Goal: Information Seeking & Learning: Learn about a topic

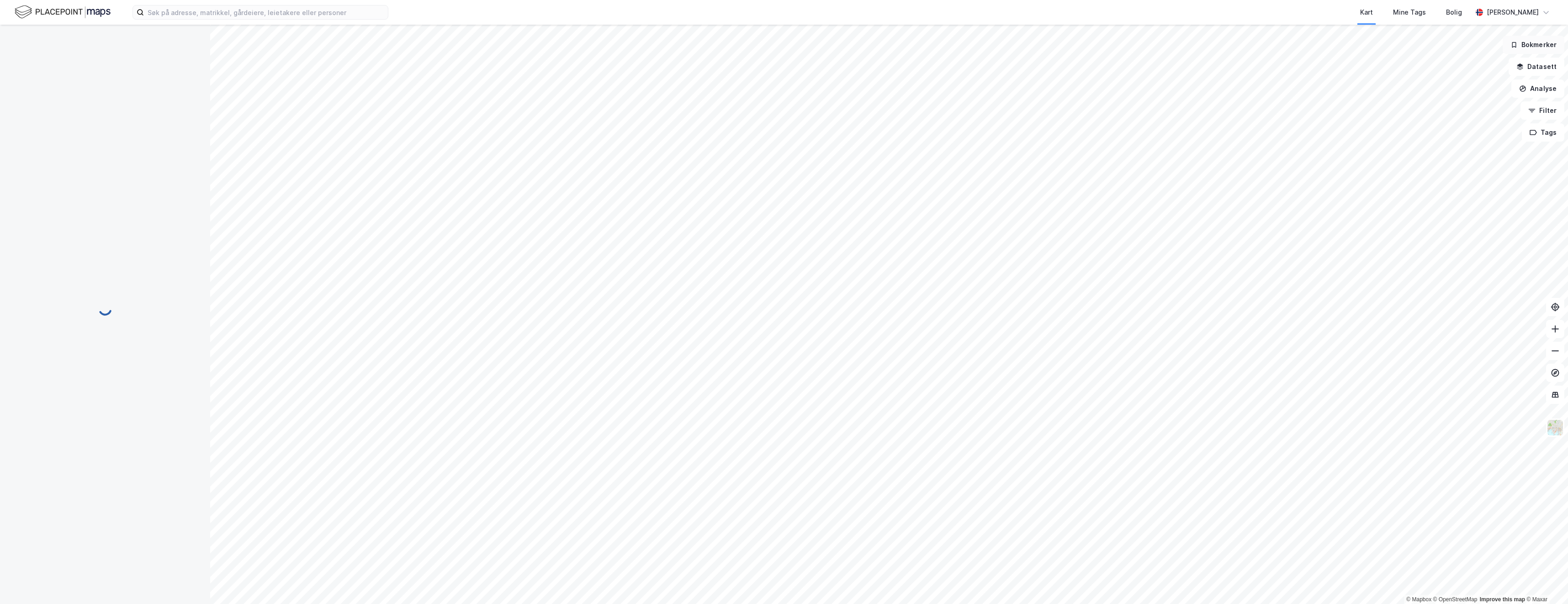
click at [1516, 48] on icon "button" at bounding box center [1515, 45] width 8 height 8
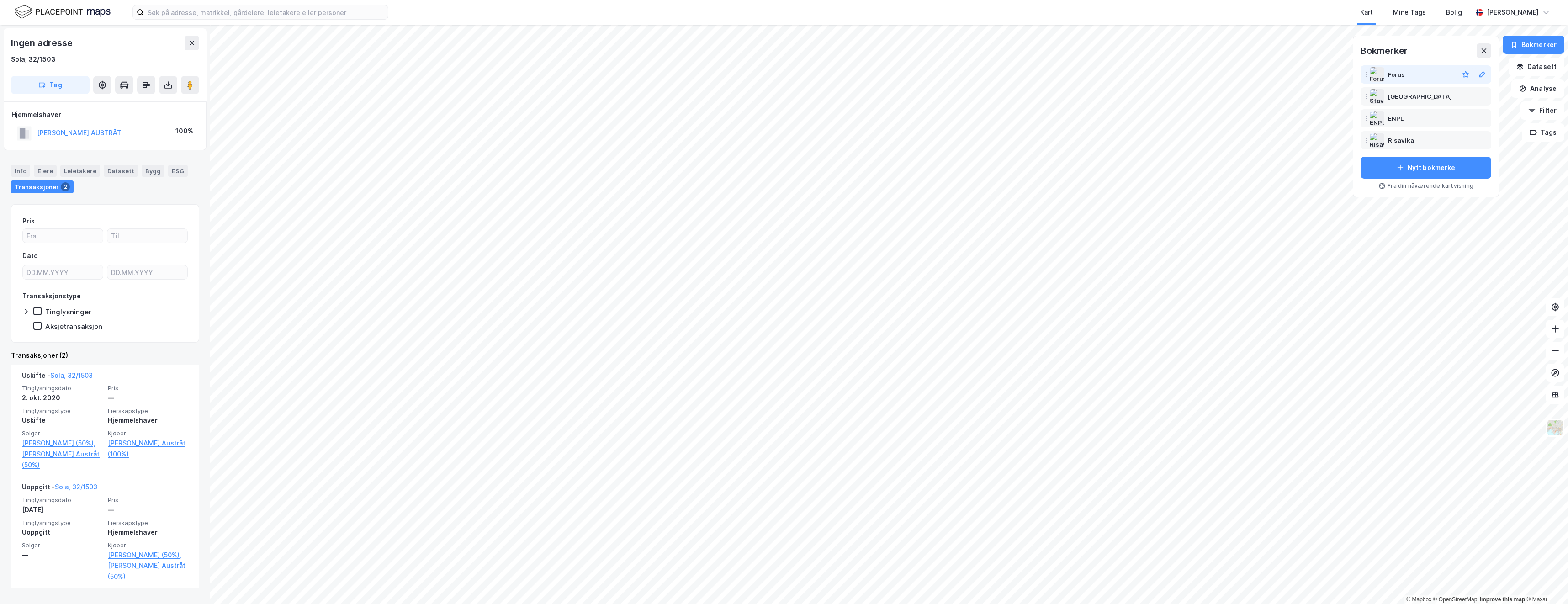
click at [1395, 75] on div "Forus" at bounding box center [1397, 74] width 18 height 11
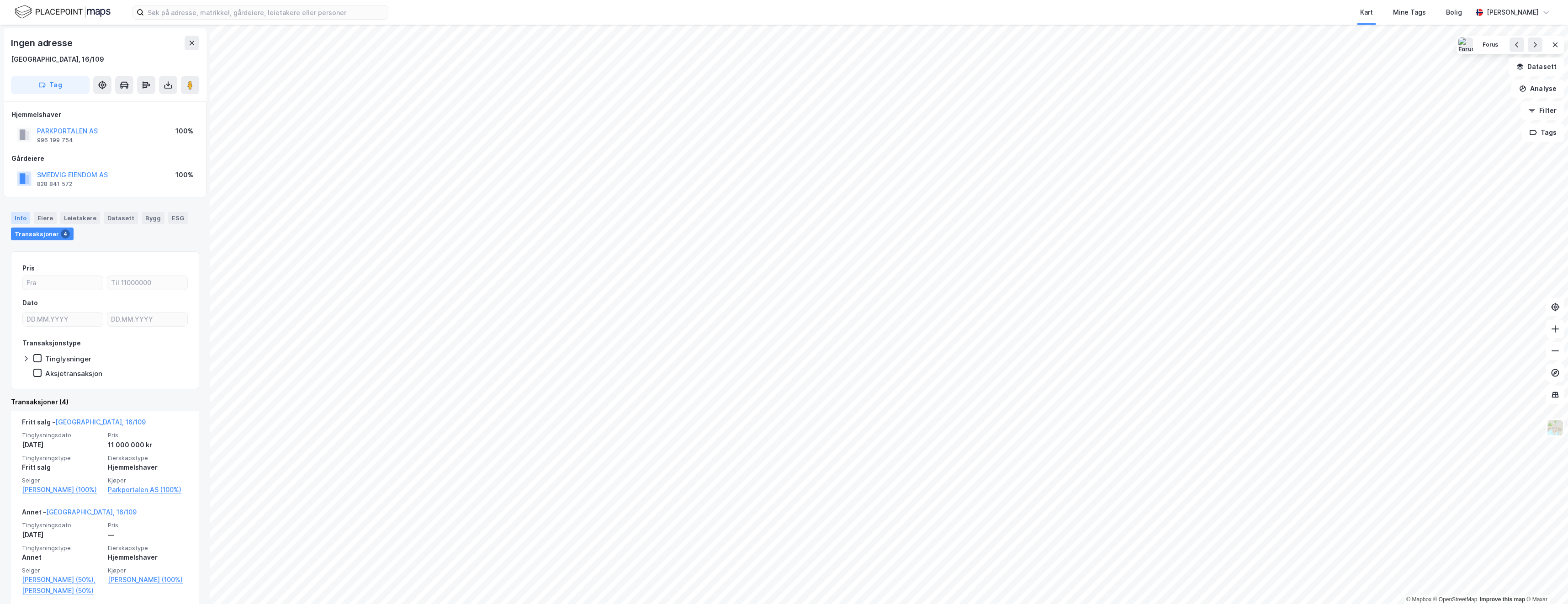
click at [19, 222] on div "Info" at bounding box center [20, 218] width 19 height 12
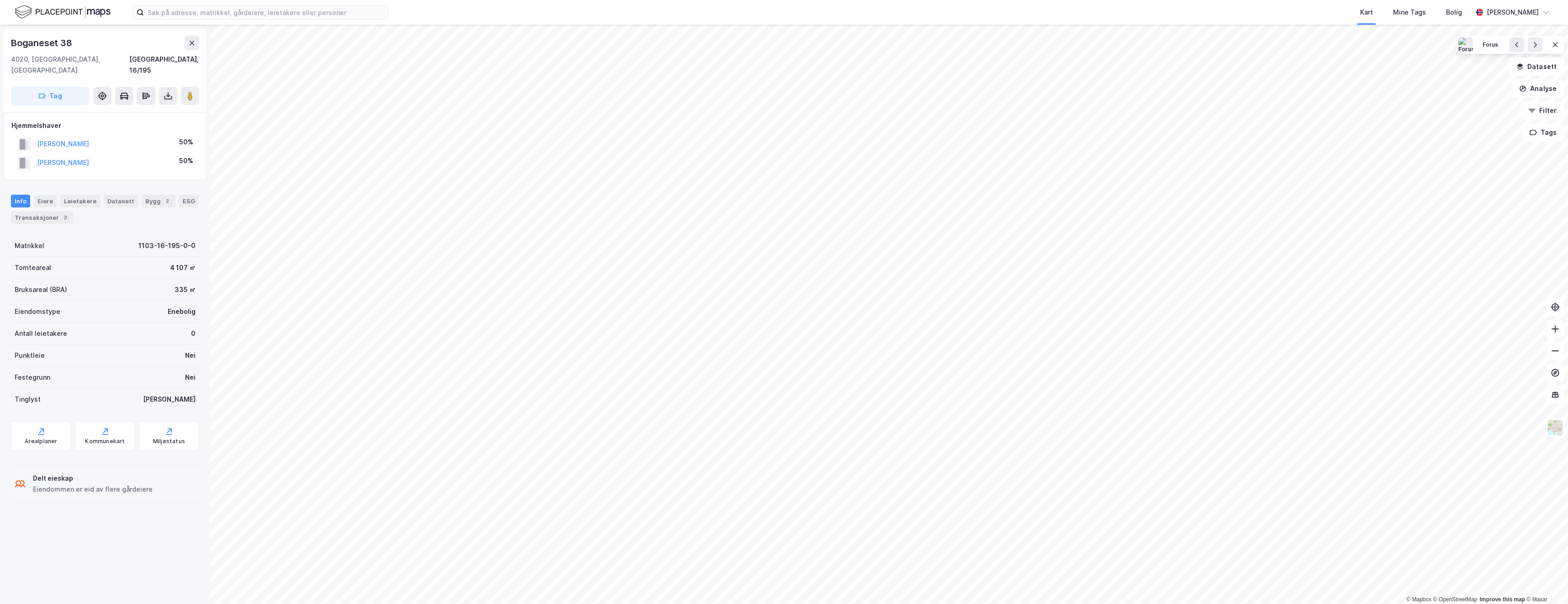
click at [865, 603] on html "Kart Mine Tags Bolig Rolf Aarthun © Mapbox © OpenStreetMap Improve this map © M…" at bounding box center [784, 302] width 1568 height 604
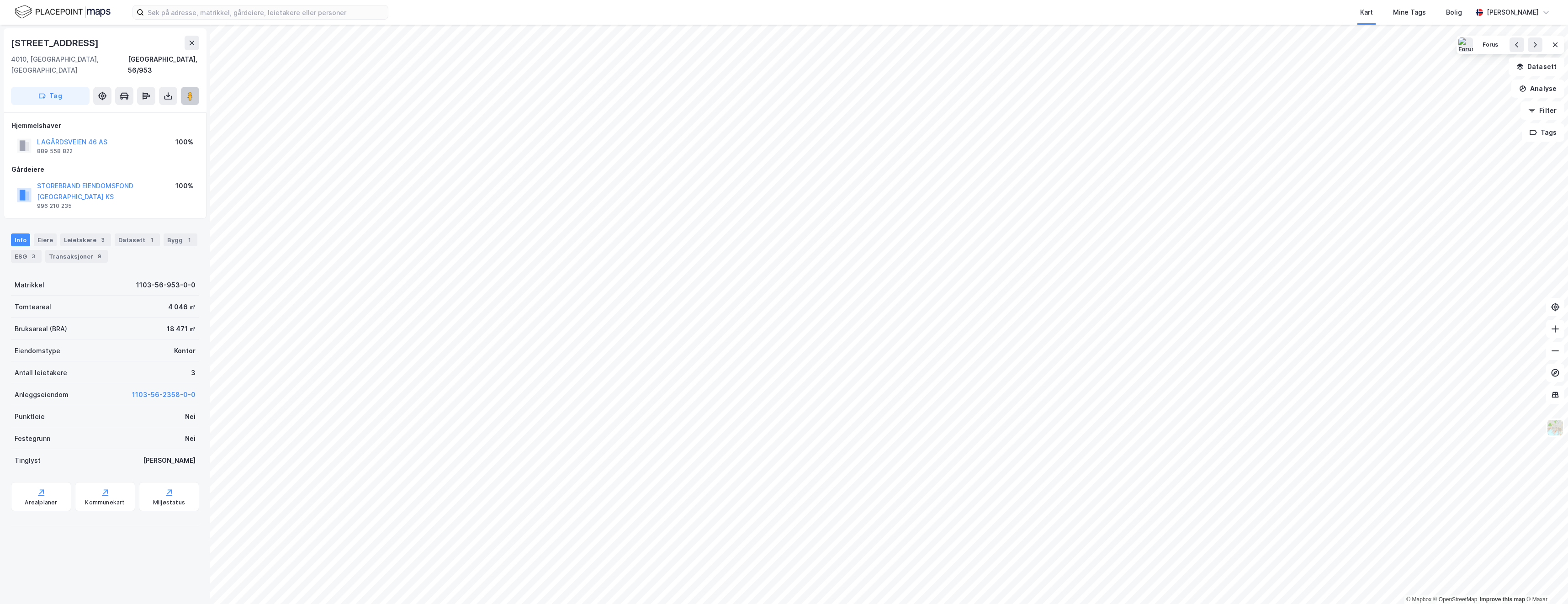
click at [191, 92] on image at bounding box center [190, 96] width 6 height 9
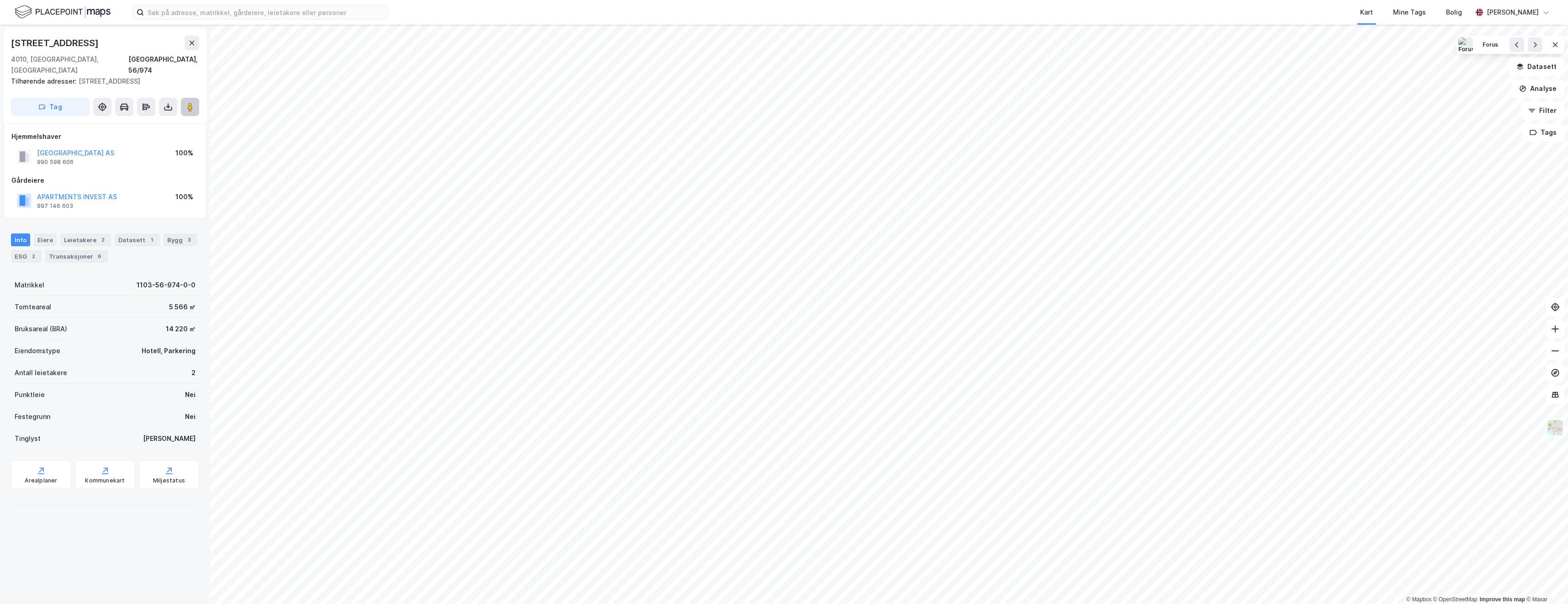
click at [188, 102] on image at bounding box center [190, 107] width 6 height 9
